Goal: Task Accomplishment & Management: Complete application form

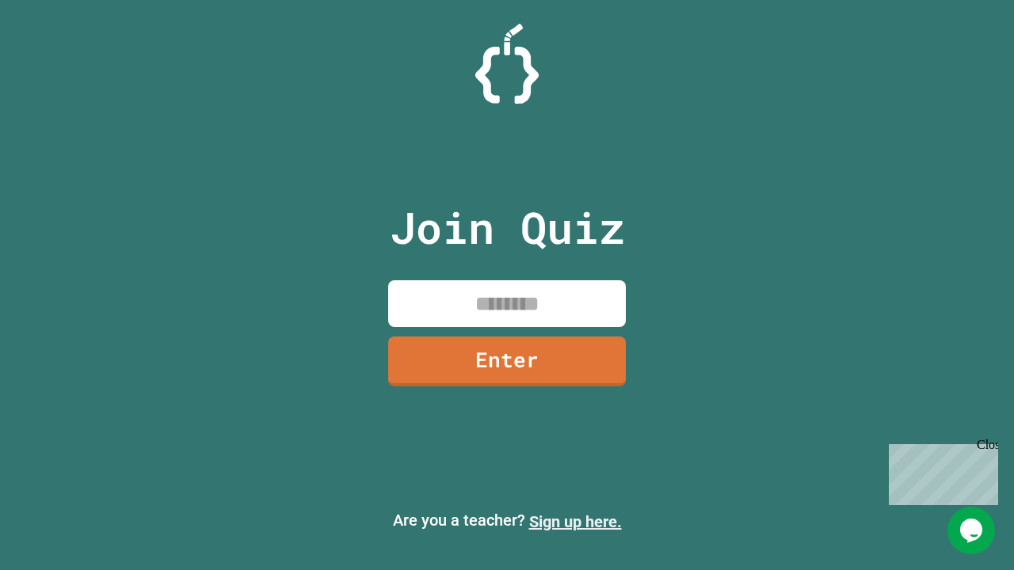
click at [575, 522] on link "Sign up here." at bounding box center [575, 522] width 93 height 19
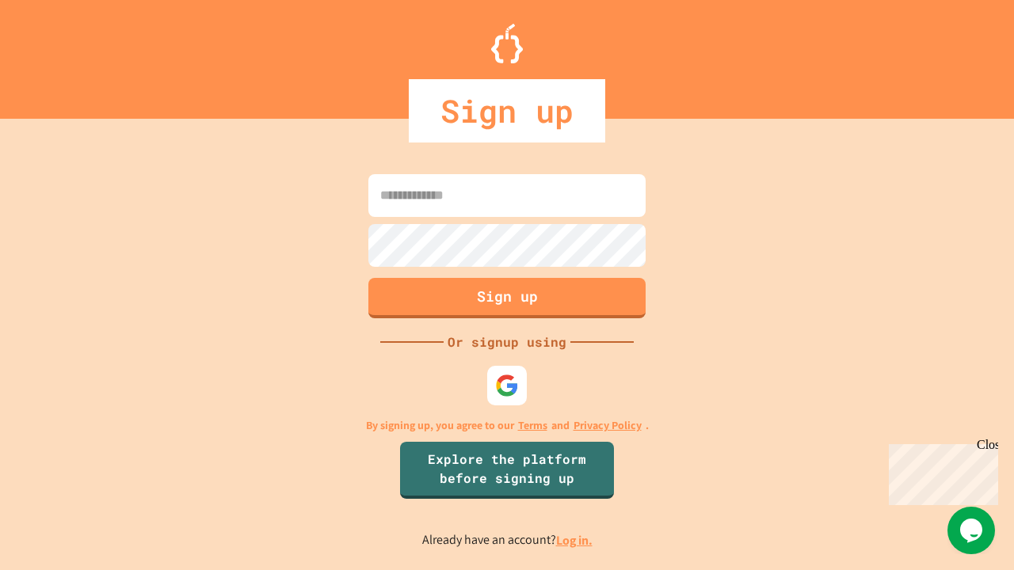
click at [575, 540] on link "Log in." at bounding box center [574, 540] width 36 height 17
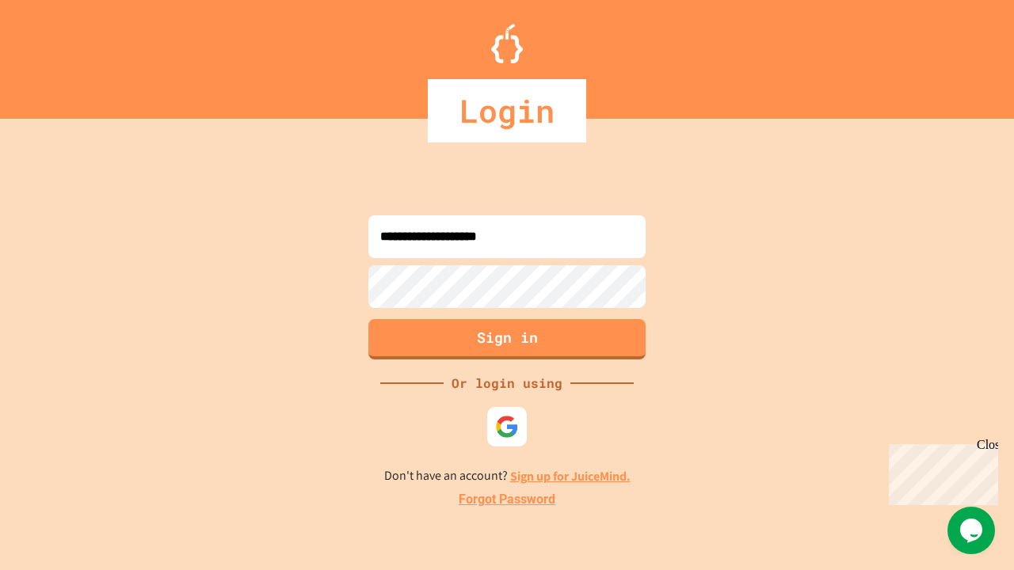
type input "**********"
